Goal: Task Accomplishment & Management: Use online tool/utility

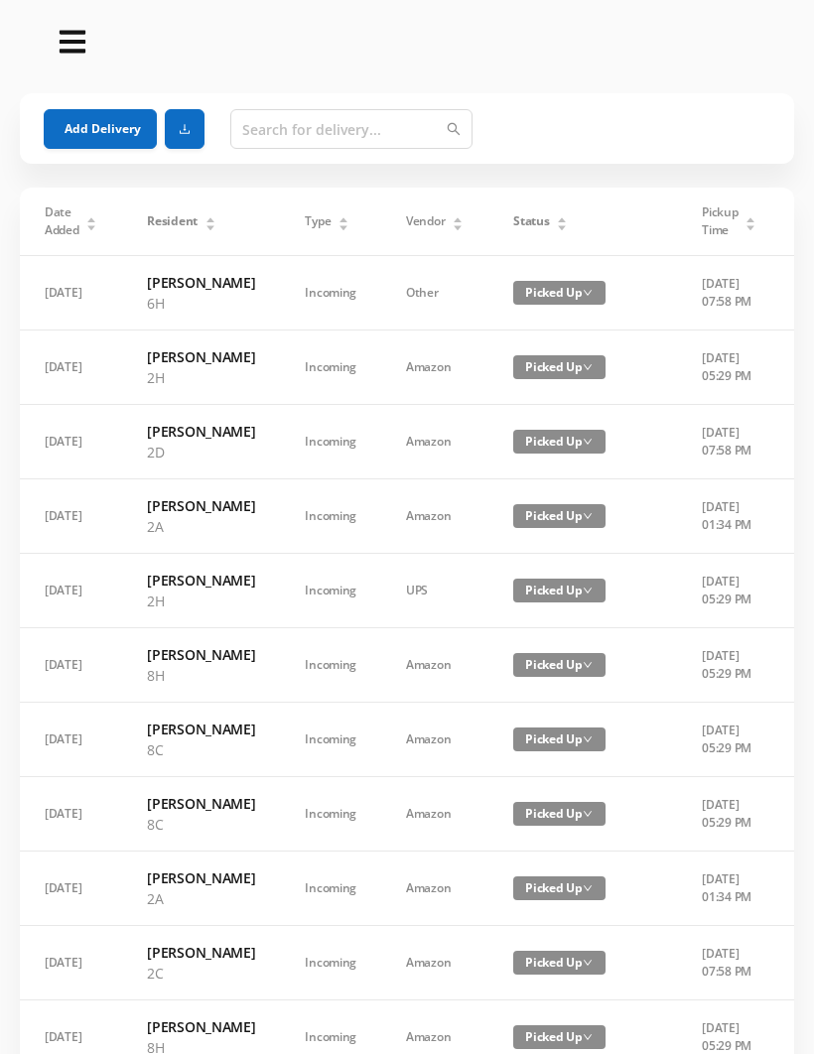
scroll to position [1277, 0]
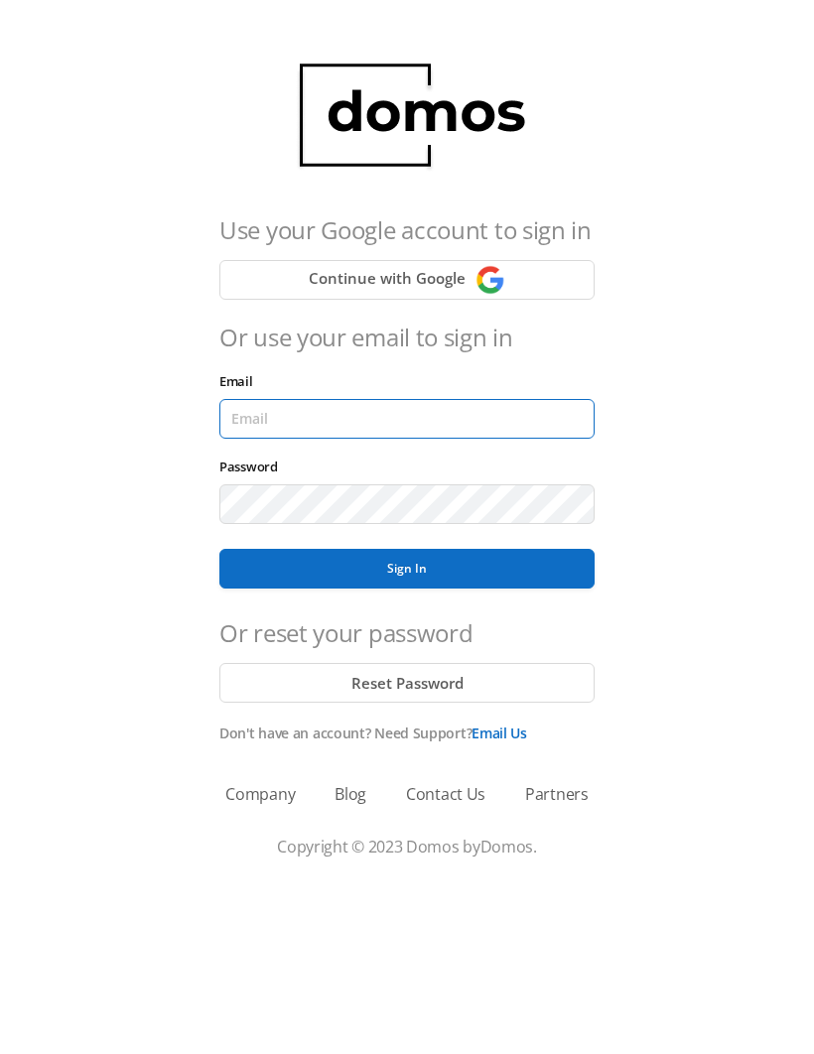
type input "lobby130eightavenue@gmail.com"
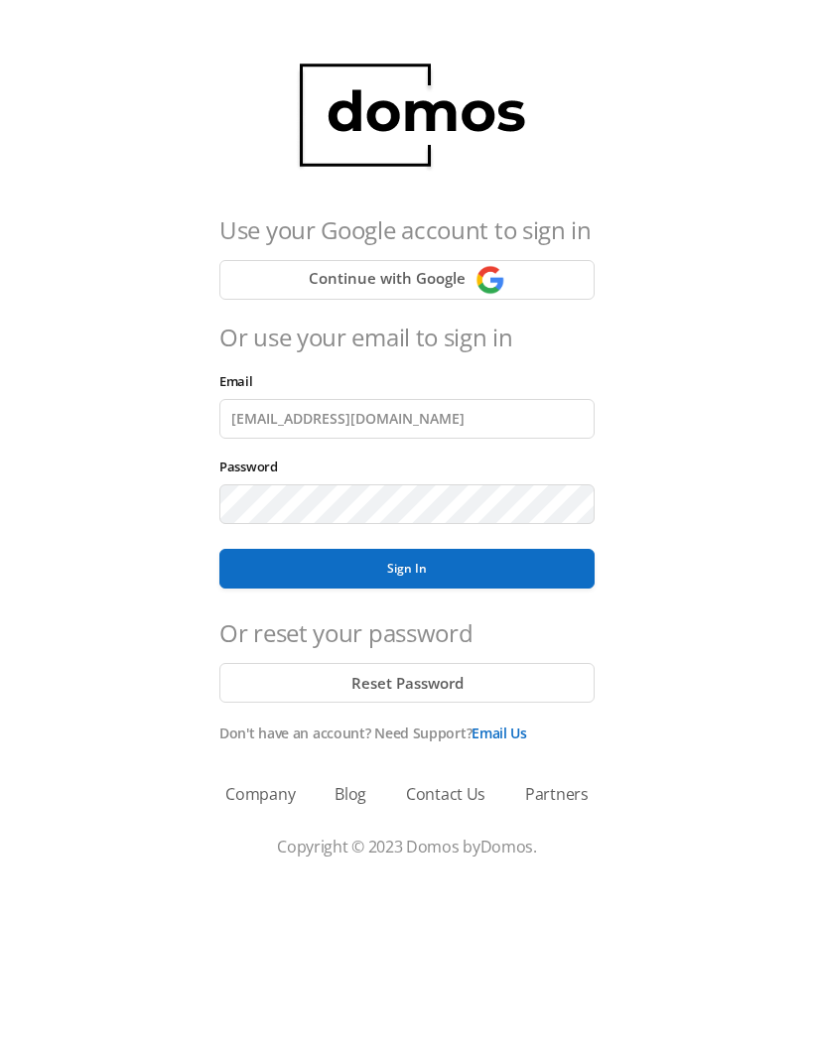
click at [407, 569] on button "Sign In" at bounding box center [406, 569] width 375 height 40
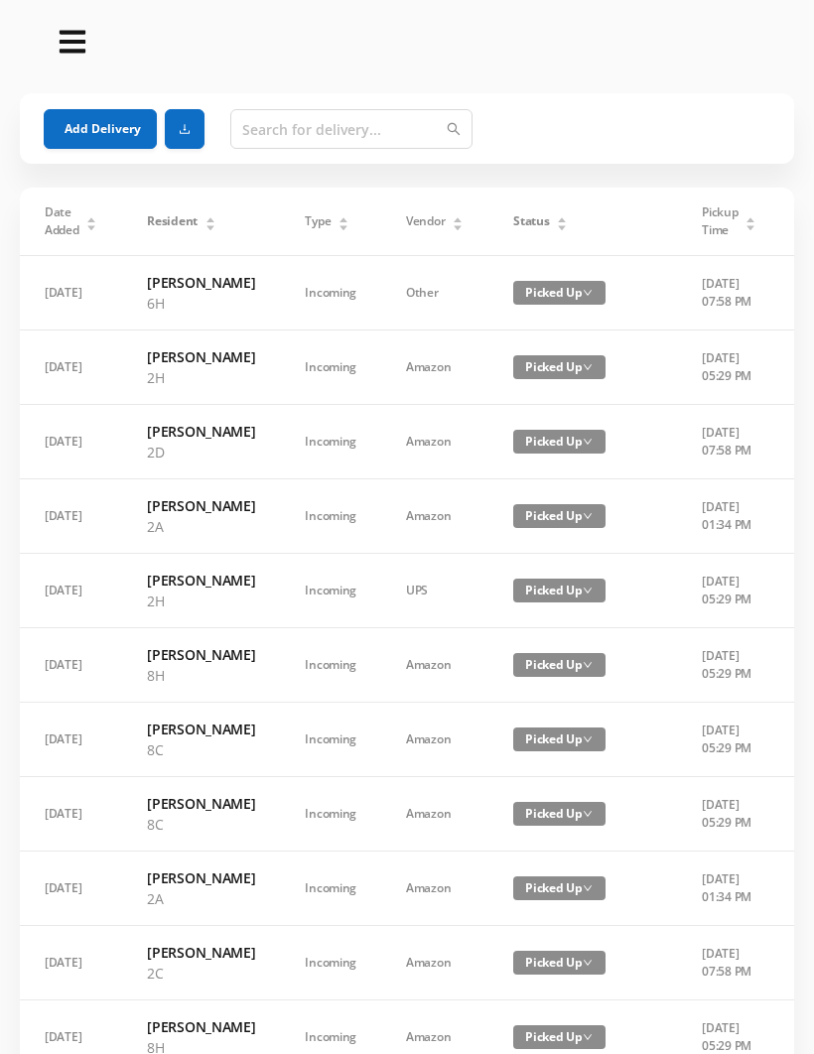
click at [558, 227] on icon "icon: caret-down" at bounding box center [562, 227] width 8 height 5
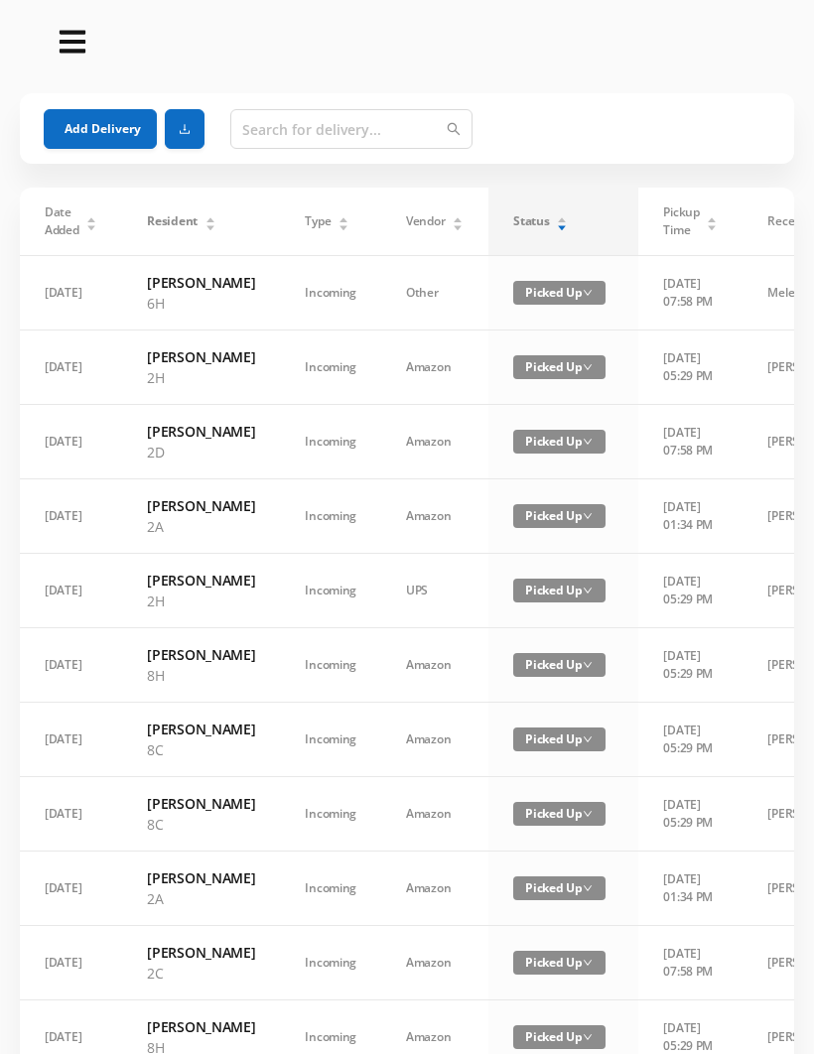
click at [558, 228] on icon "icon: caret-down" at bounding box center [562, 227] width 8 height 5
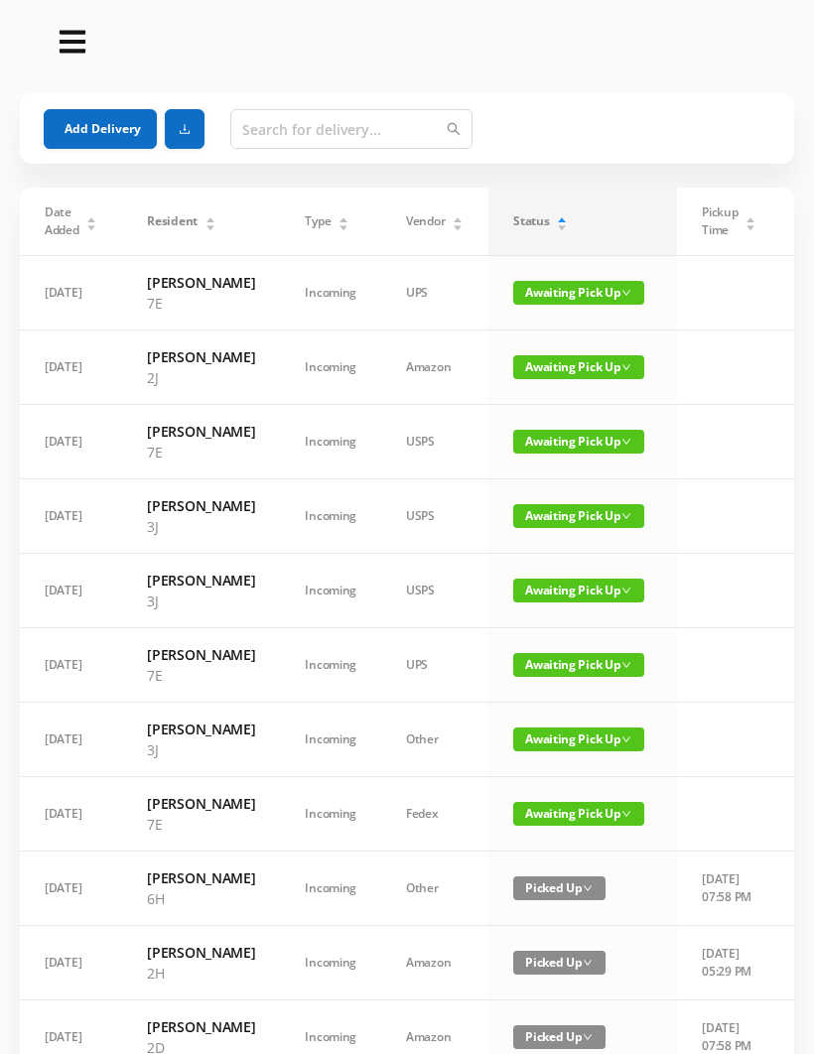
click at [811, 571] on section "Add Delivery Date Added Resident Type Vendor Status Pickup Time Received By Pac…" at bounding box center [407, 946] width 814 height 1892
click at [811, 591] on section "Add Delivery Date Added Resident Type Vendor Status Pickup Time Received By Pac…" at bounding box center [407, 946] width 814 height 1892
